Goal: Check status: Check status

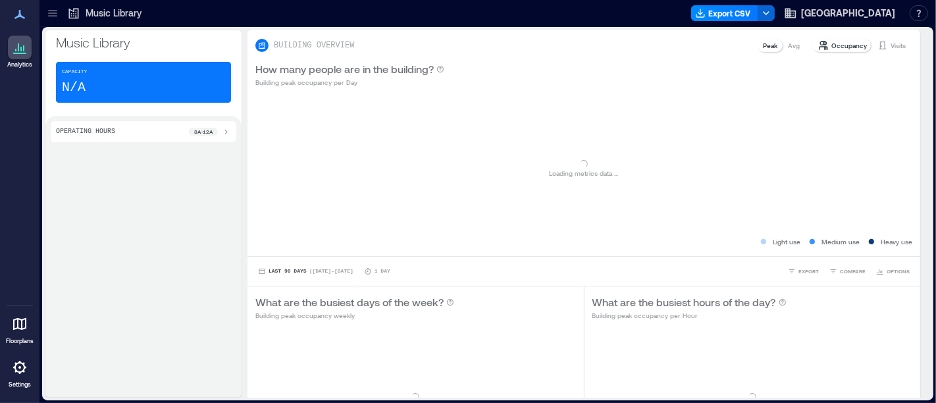
click at [53, 10] on icon at bounding box center [52, 10] width 9 height 1
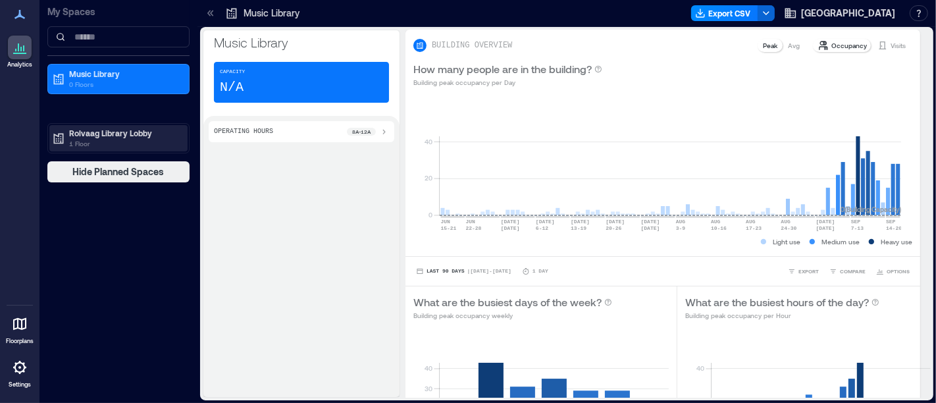
click at [101, 140] on p "1 Floor" at bounding box center [124, 143] width 111 height 11
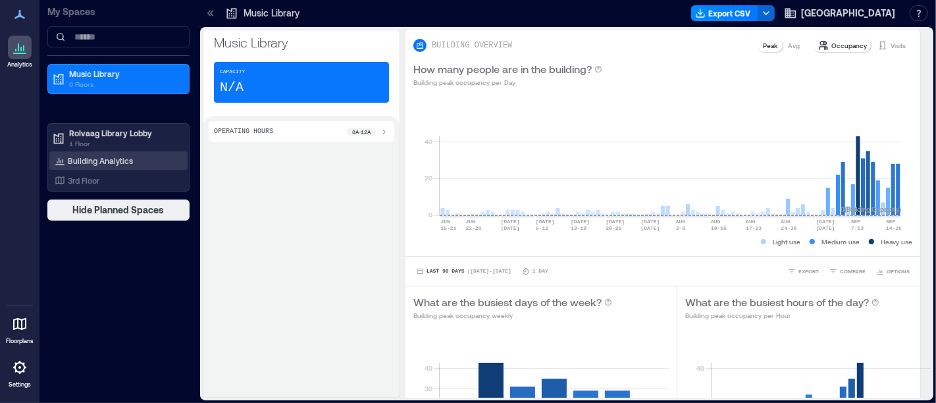
click at [99, 155] on p "Building Analytics" at bounding box center [100, 160] width 65 height 11
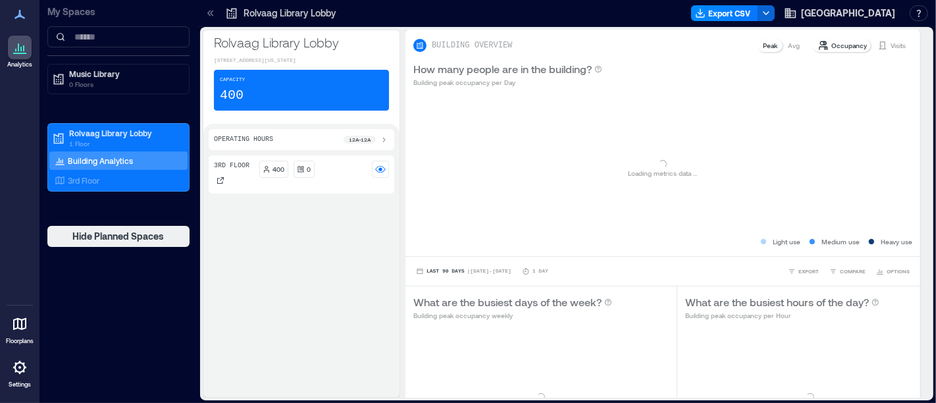
click at [99, 155] on p "Building Analytics" at bounding box center [100, 160] width 65 height 11
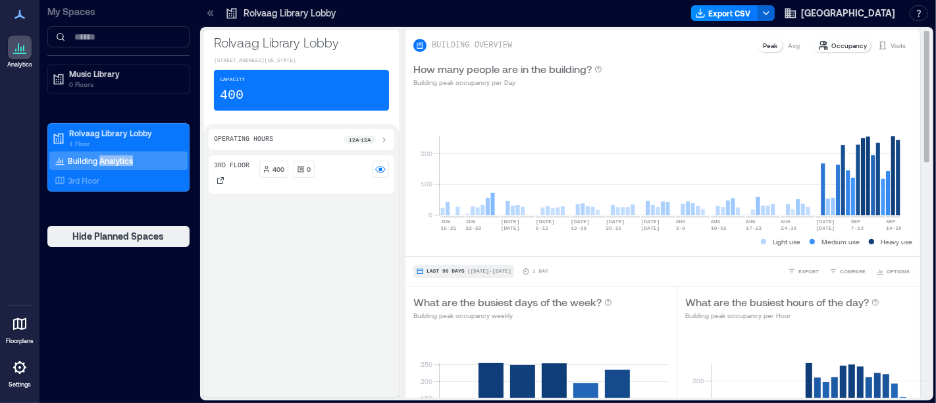
click at [446, 273] on button "Last 90 Days | [DATE] - [DATE]" at bounding box center [463, 271] width 101 height 13
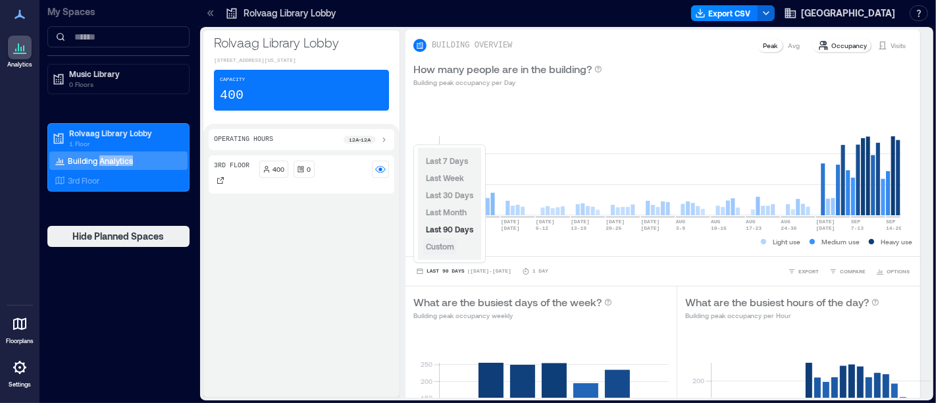
click at [447, 241] on button "Custom" at bounding box center [440, 246] width 34 height 16
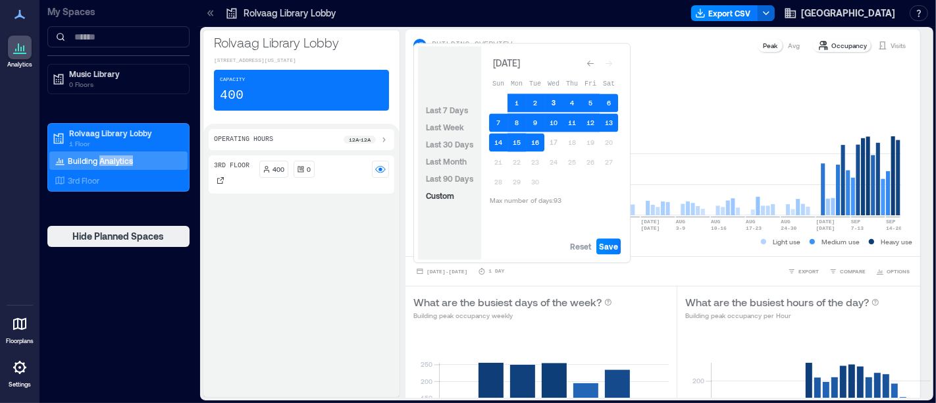
click at [549, 104] on button "3" at bounding box center [553, 102] width 18 height 18
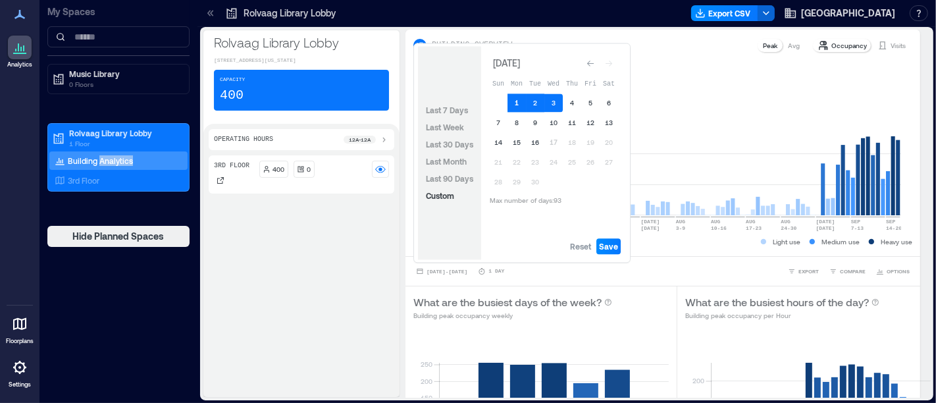
click at [517, 108] on button "1" at bounding box center [516, 102] width 18 height 18
click at [538, 142] on button "16" at bounding box center [535, 142] width 18 height 18
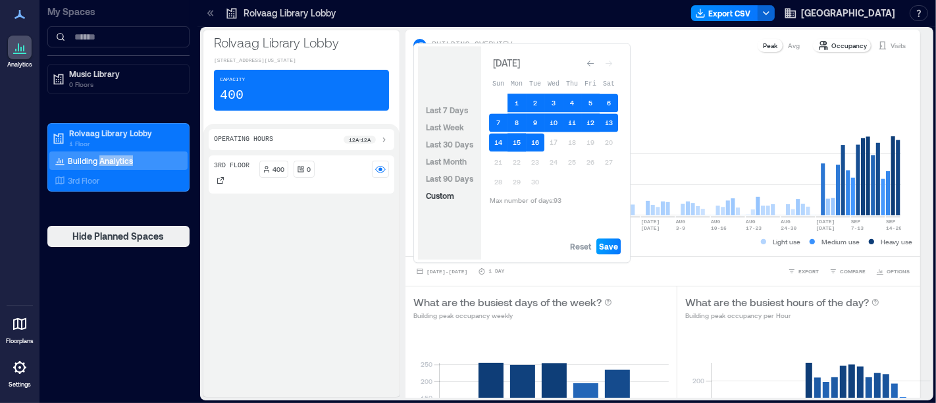
click at [604, 244] on span "Save" at bounding box center [608, 246] width 19 height 11
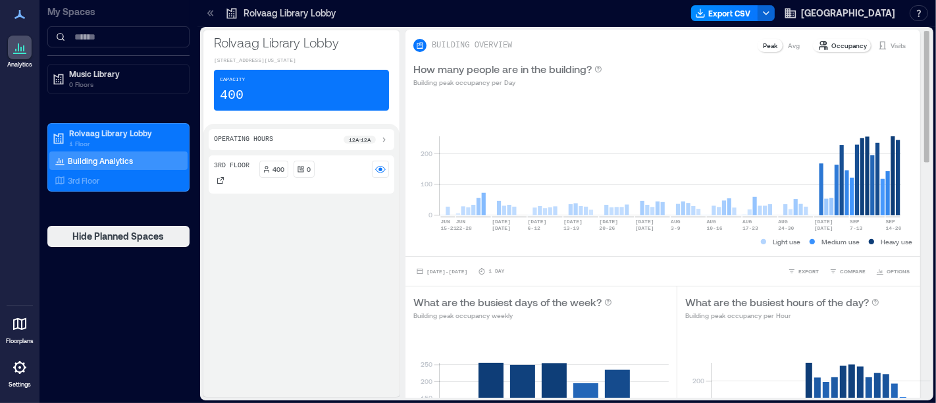
click at [890, 45] on p "Visits" at bounding box center [897, 45] width 15 height 11
click at [436, 272] on span "[DATE] - [DATE]" at bounding box center [446, 271] width 41 height 6
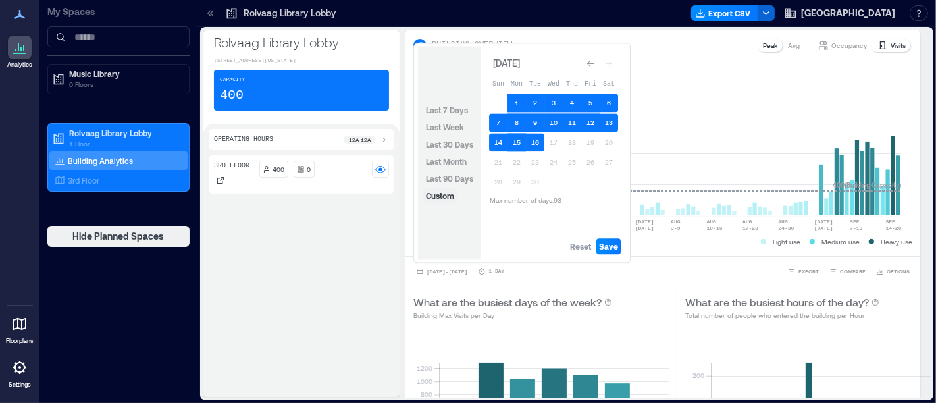
click at [447, 196] on span "Custom" at bounding box center [440, 195] width 28 height 9
click at [575, 244] on span "Reset" at bounding box center [580, 246] width 21 height 11
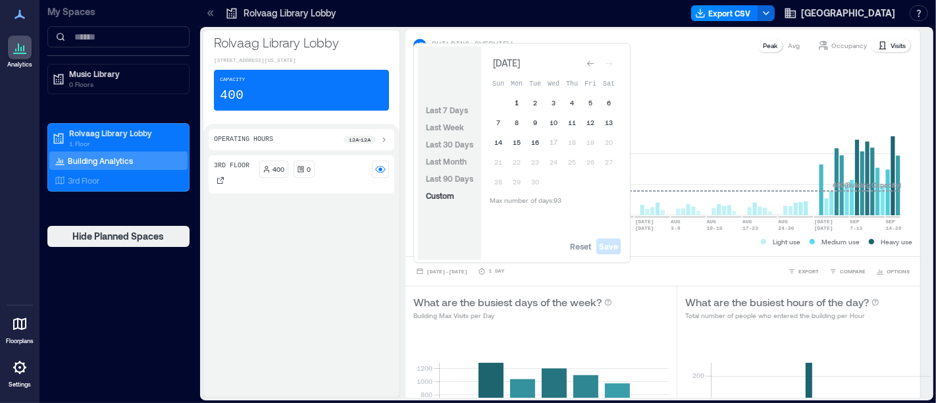
click at [522, 102] on button "1" at bounding box center [516, 102] width 18 height 18
click at [534, 141] on button "16" at bounding box center [535, 142] width 18 height 18
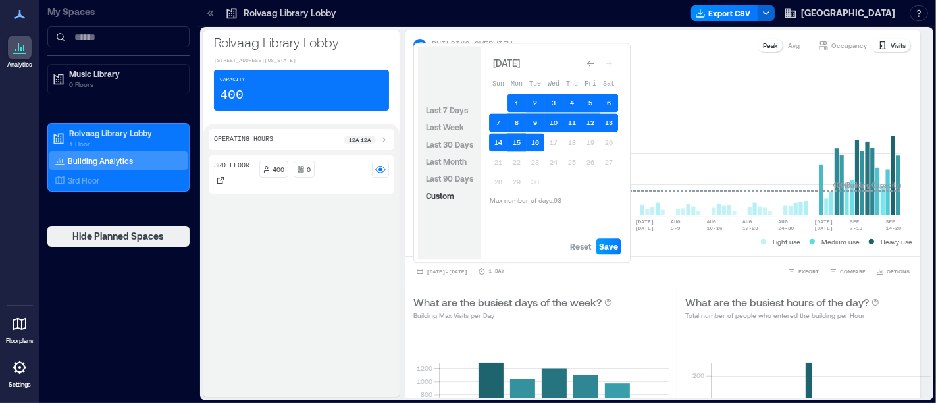
click at [605, 253] on button "Save" at bounding box center [608, 246] width 24 height 16
